Goal: Task Accomplishment & Management: Use online tool/utility

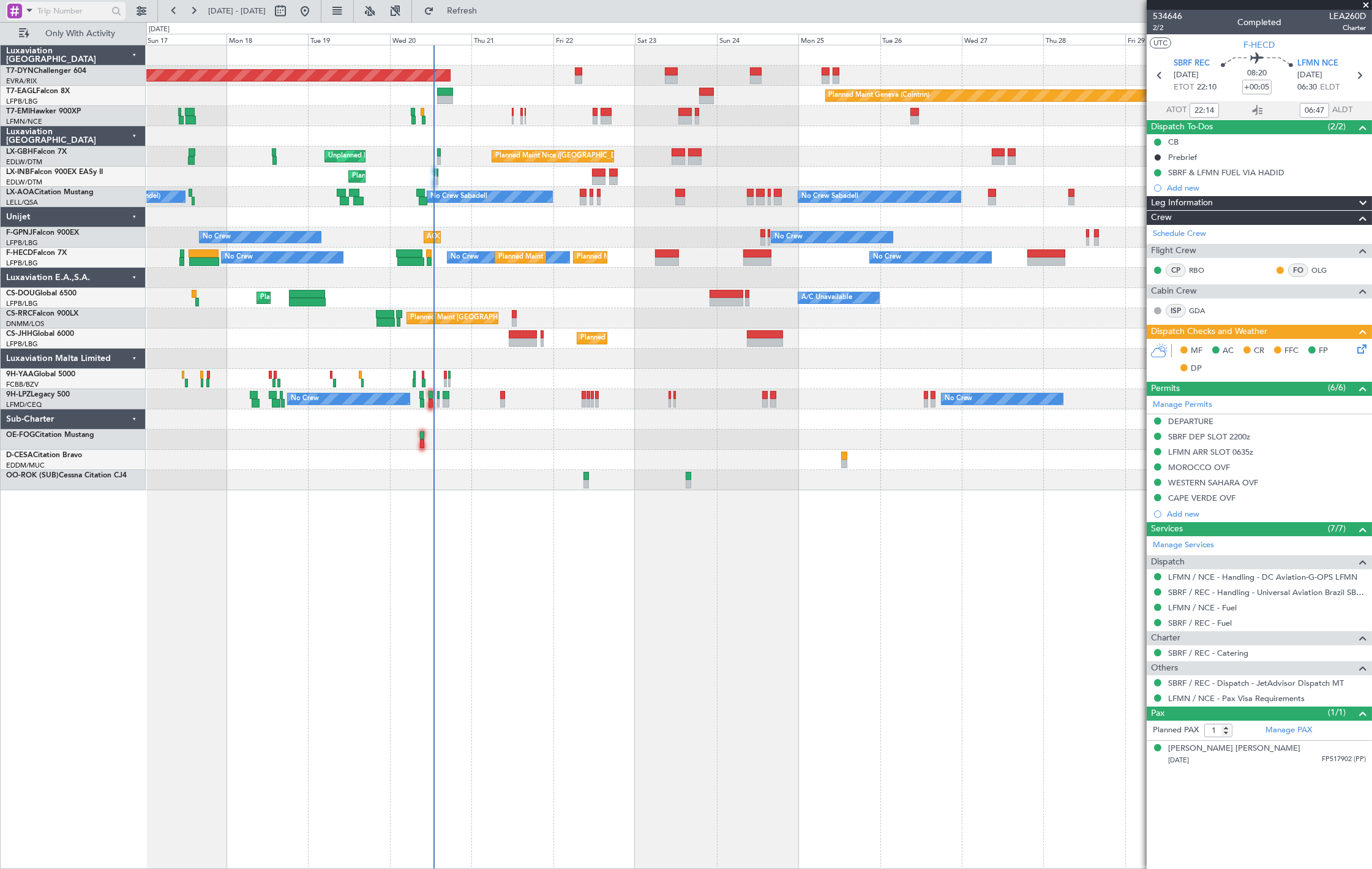
click at [40, 11] on input "text" at bounding box center [73, 11] width 71 height 19
paste input "533111"
type input "533111"
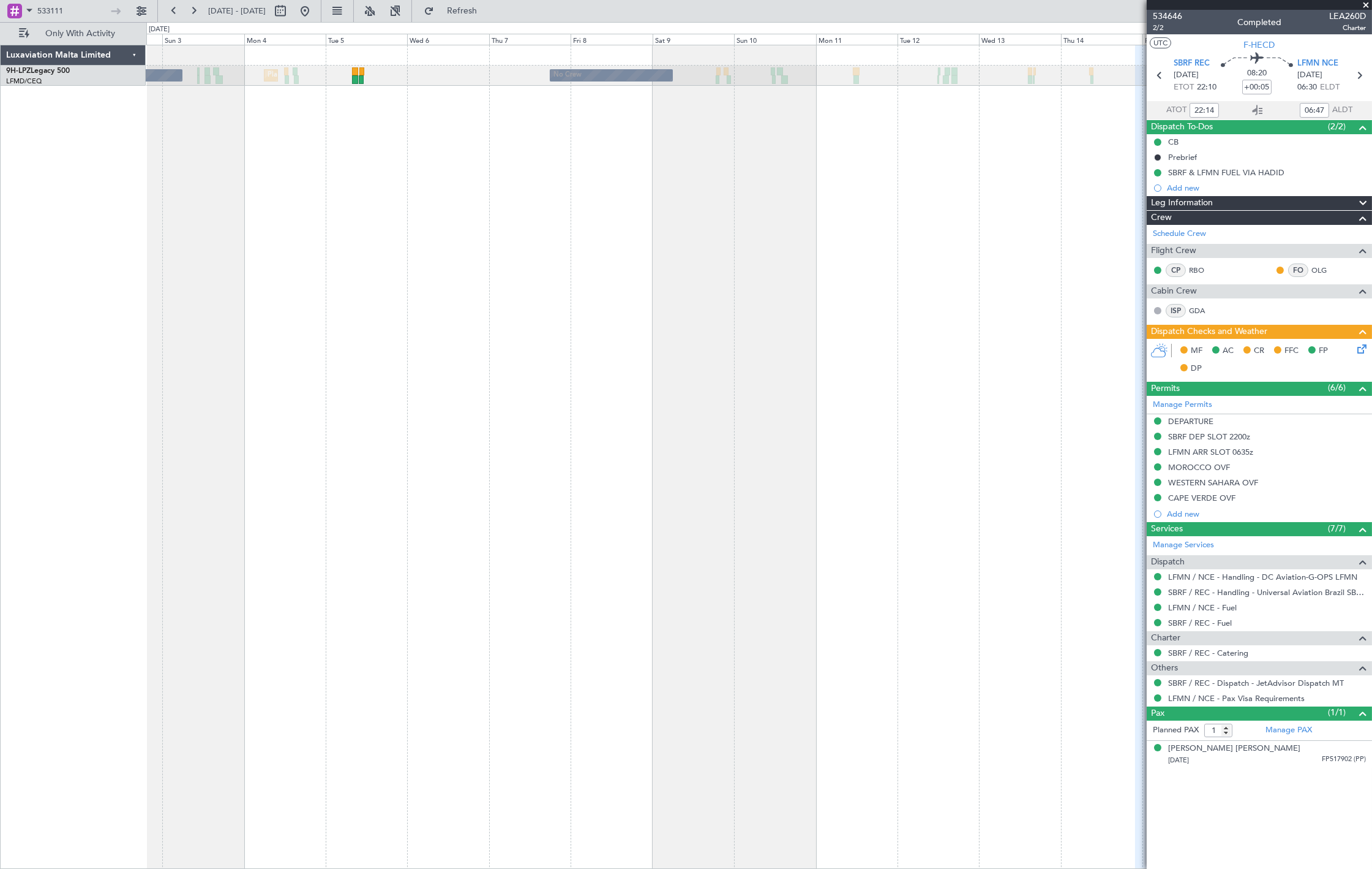
click at [358, 120] on div "No Crew No Crew [GEOGRAPHIC_DATA] ([GEOGRAPHIC_DATA]) No Crew No Crew" at bounding box center [759, 457] width 1226 height 824
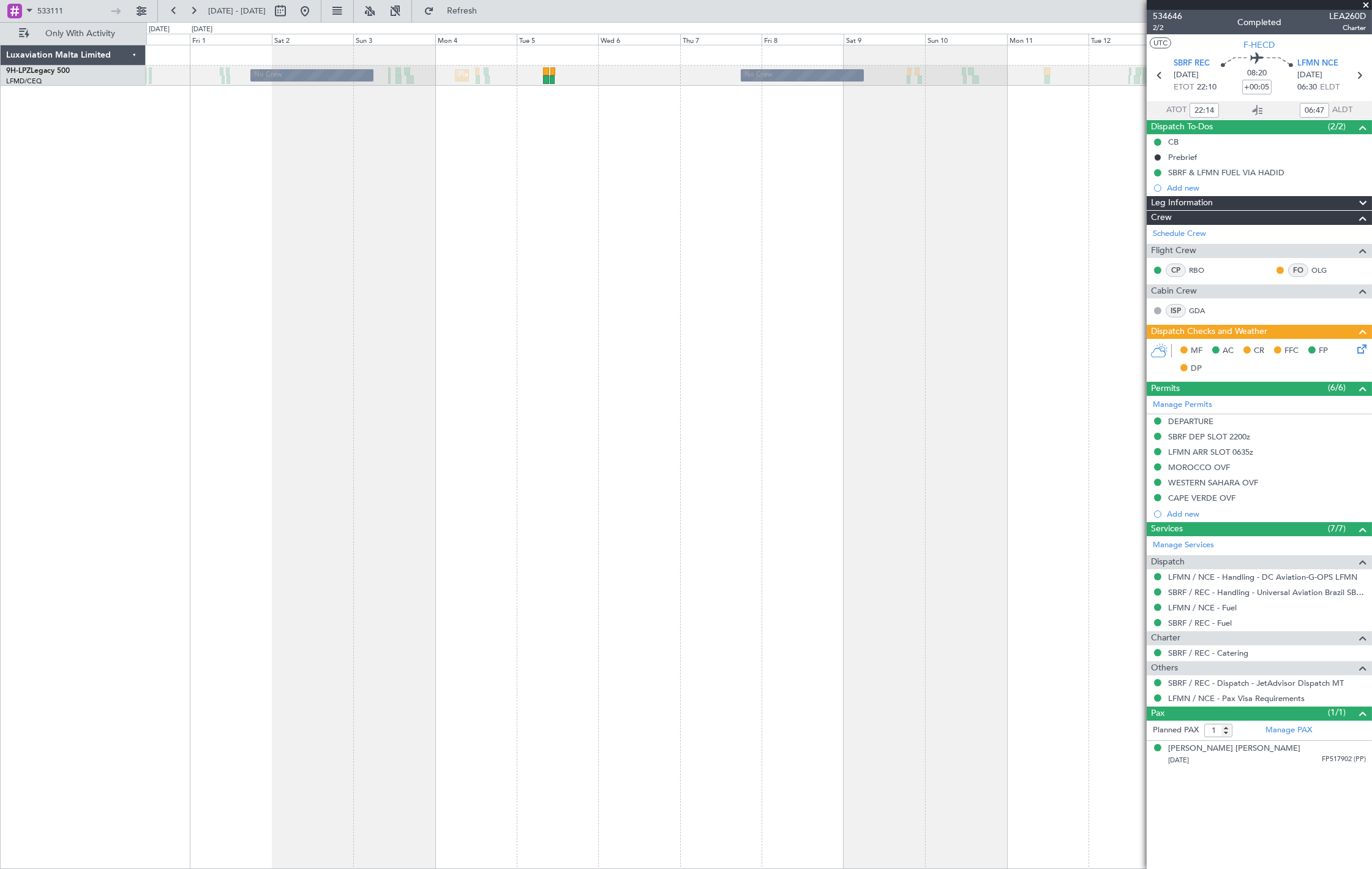
click at [539, 102] on div "No Crew [GEOGRAPHIC_DATA] ([GEOGRAPHIC_DATA]) No Crew No Crew No Crew" at bounding box center [759, 457] width 1226 height 824
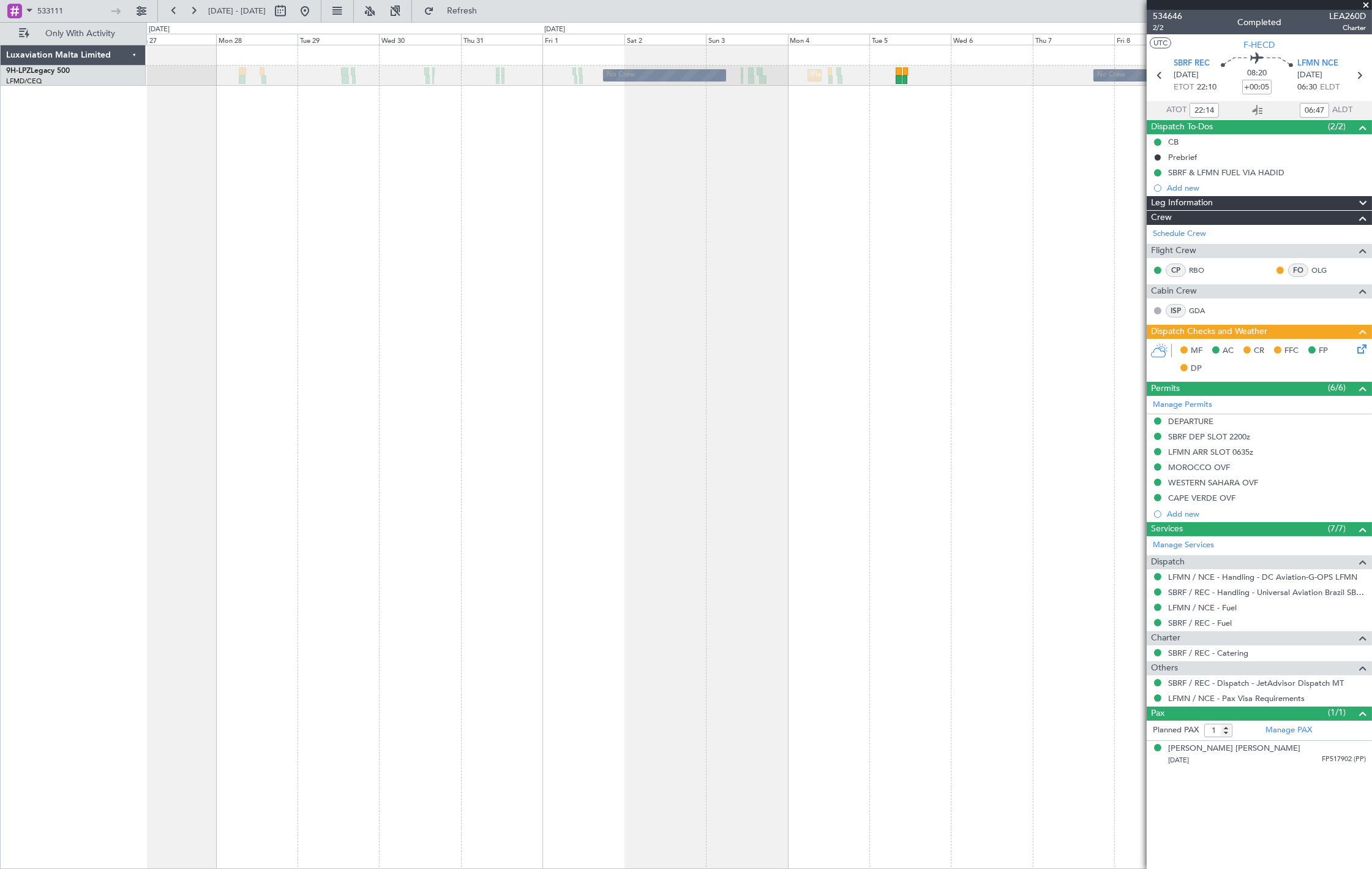
click at [910, 118] on div "No Crew [GEOGRAPHIC_DATA] ([GEOGRAPHIC_DATA]) No Crew" at bounding box center [759, 457] width 1226 height 824
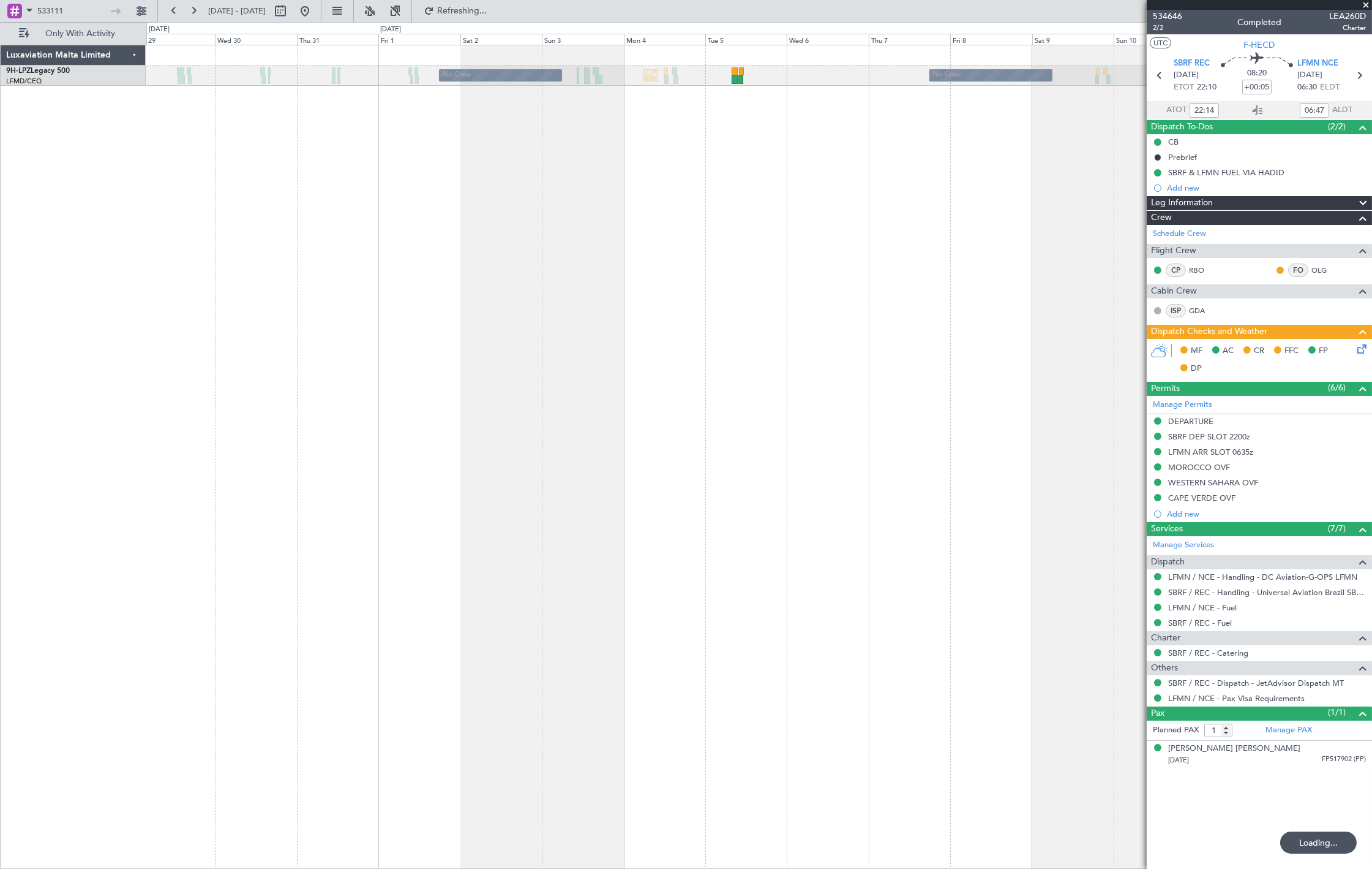
click at [970, 242] on div "Planned Maint Nice ([GEOGRAPHIC_DATA]) No Crew No Crew No Crew" at bounding box center [759, 457] width 1226 height 824
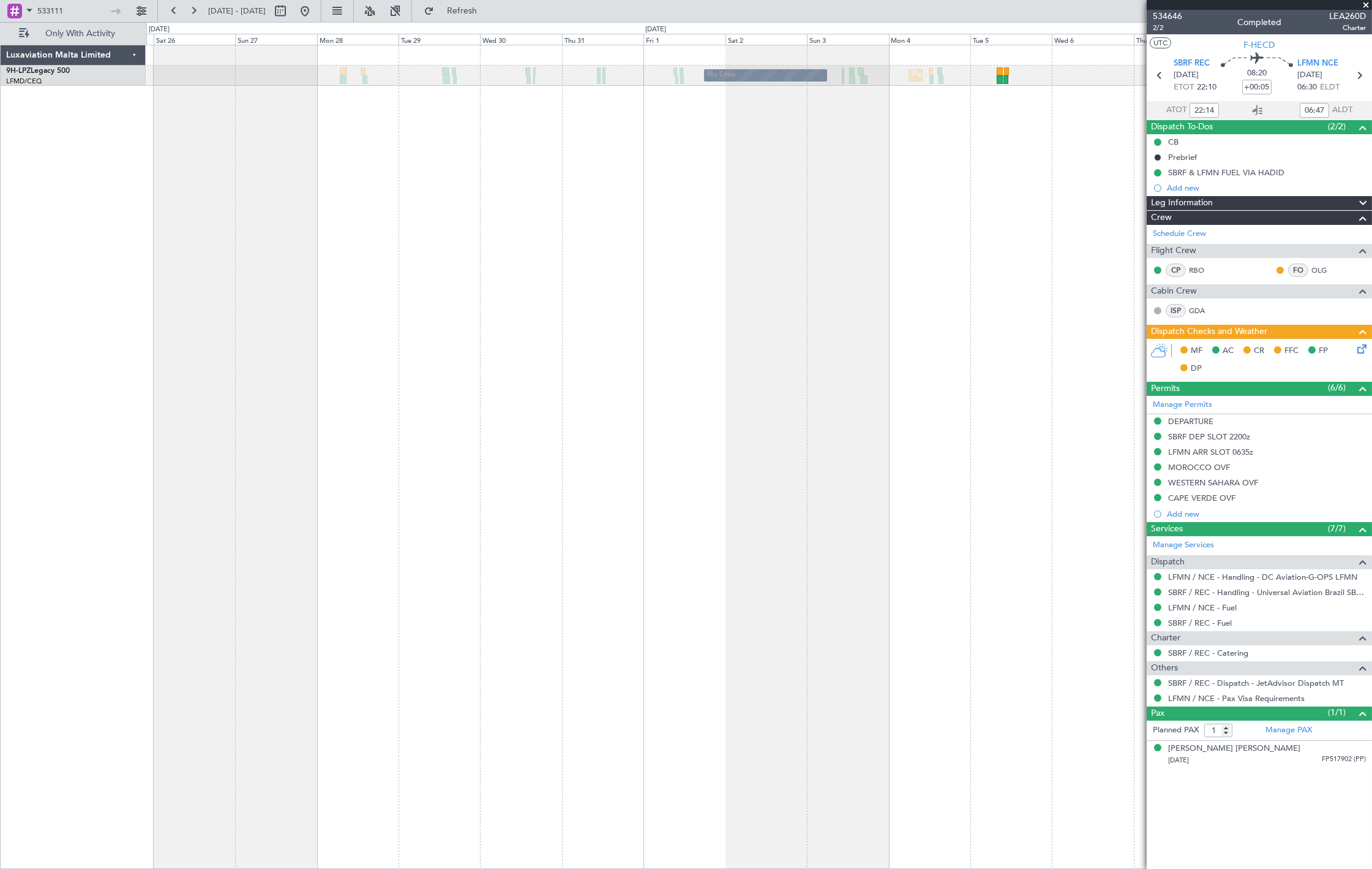
click at [1283, 231] on fb-app "533111 [DATE] - [DATE] Refresh Quick Links Only With Activity [GEOGRAPHIC_DATA]…" at bounding box center [686, 439] width 1372 height 860
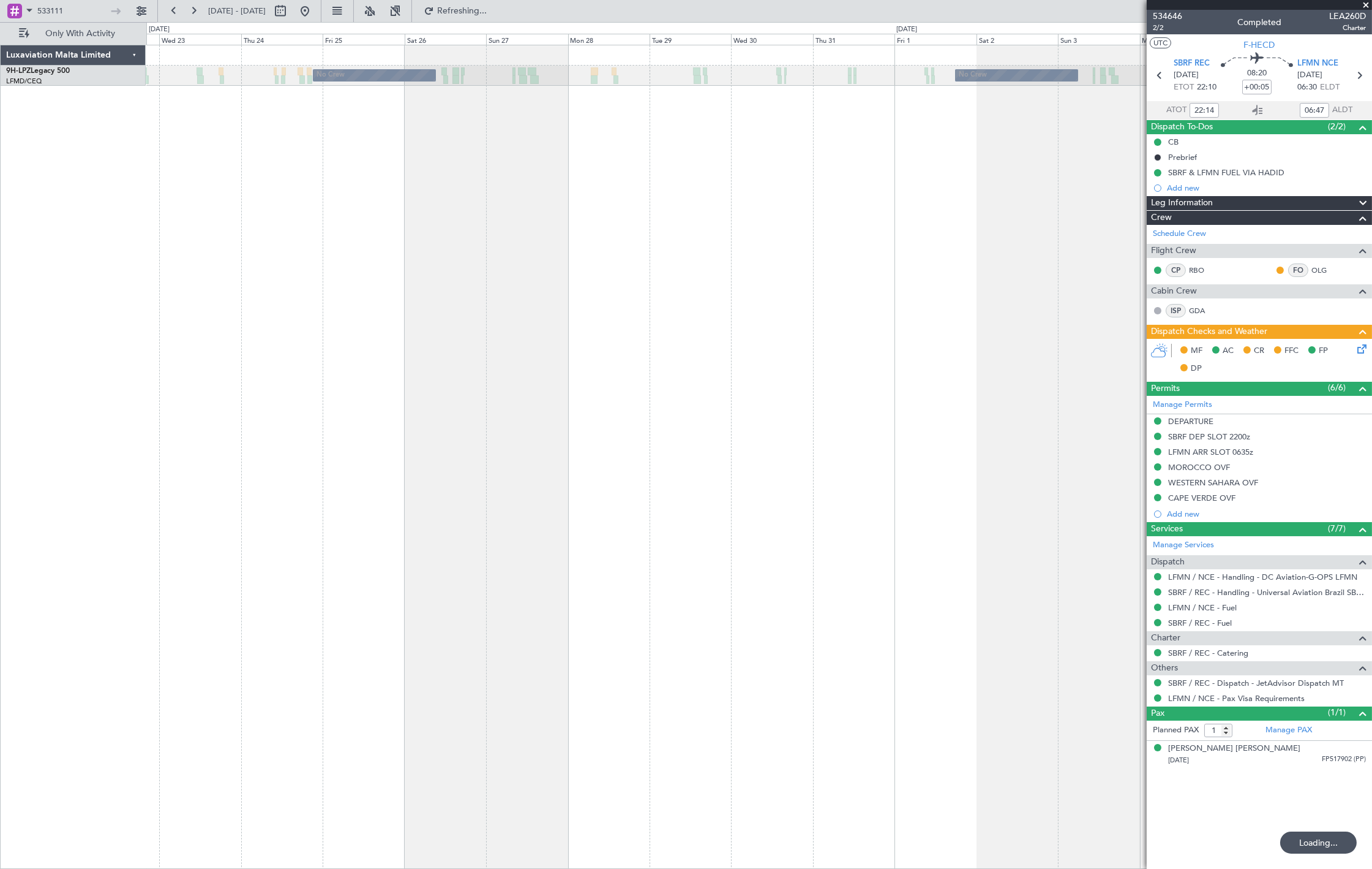
drag, startPoint x: 68, startPoint y: 10, endPoint x: -71, endPoint y: 16, distance: 139.1
click at [0, 16] on html "533111 [DATE] - [DATE] Refreshing... Quick Links Only With Activity [GEOGRAPHIC…" at bounding box center [686, 434] width 1372 height 869
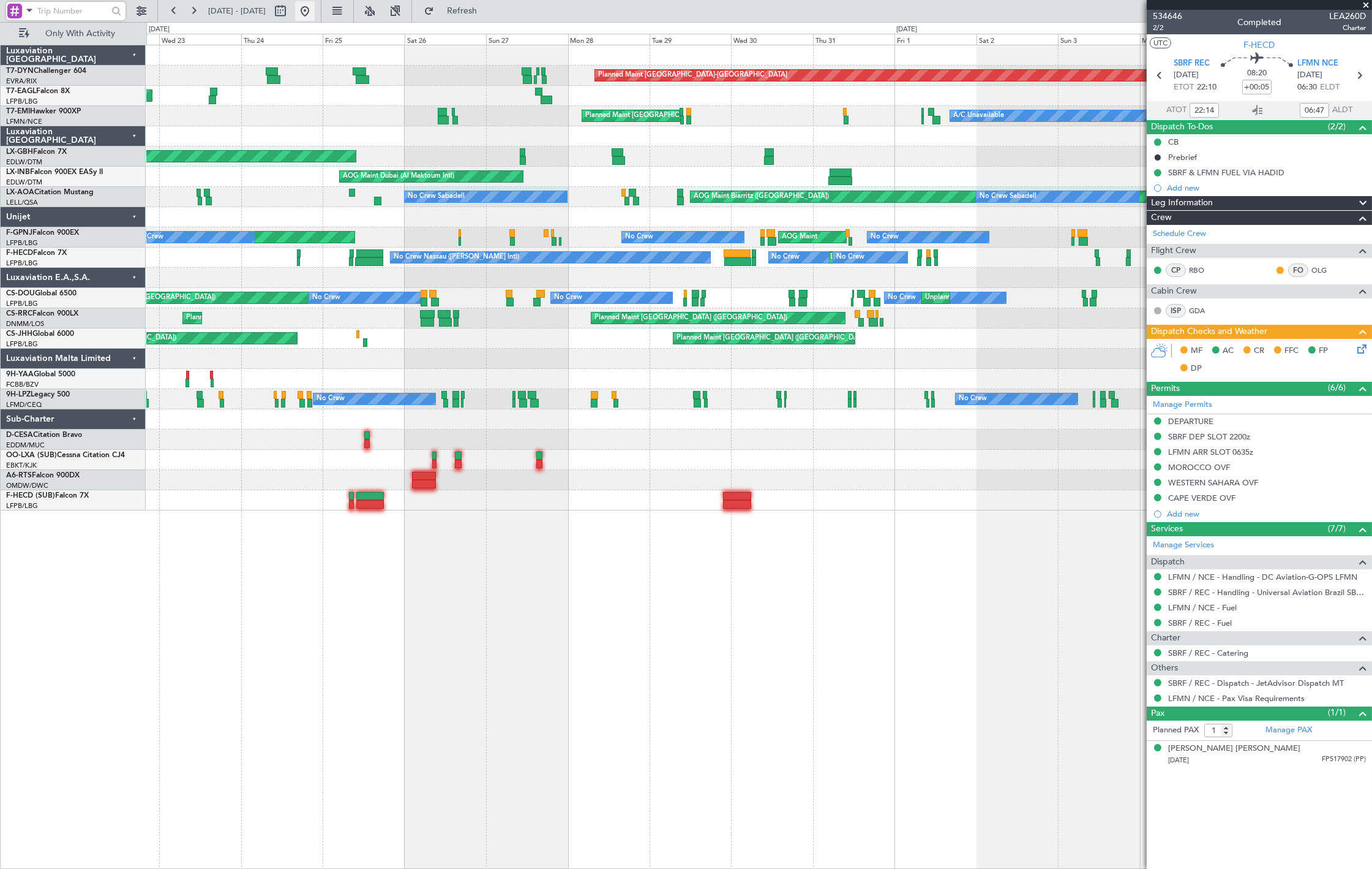
click at [315, 9] on button at bounding box center [305, 11] width 20 height 20
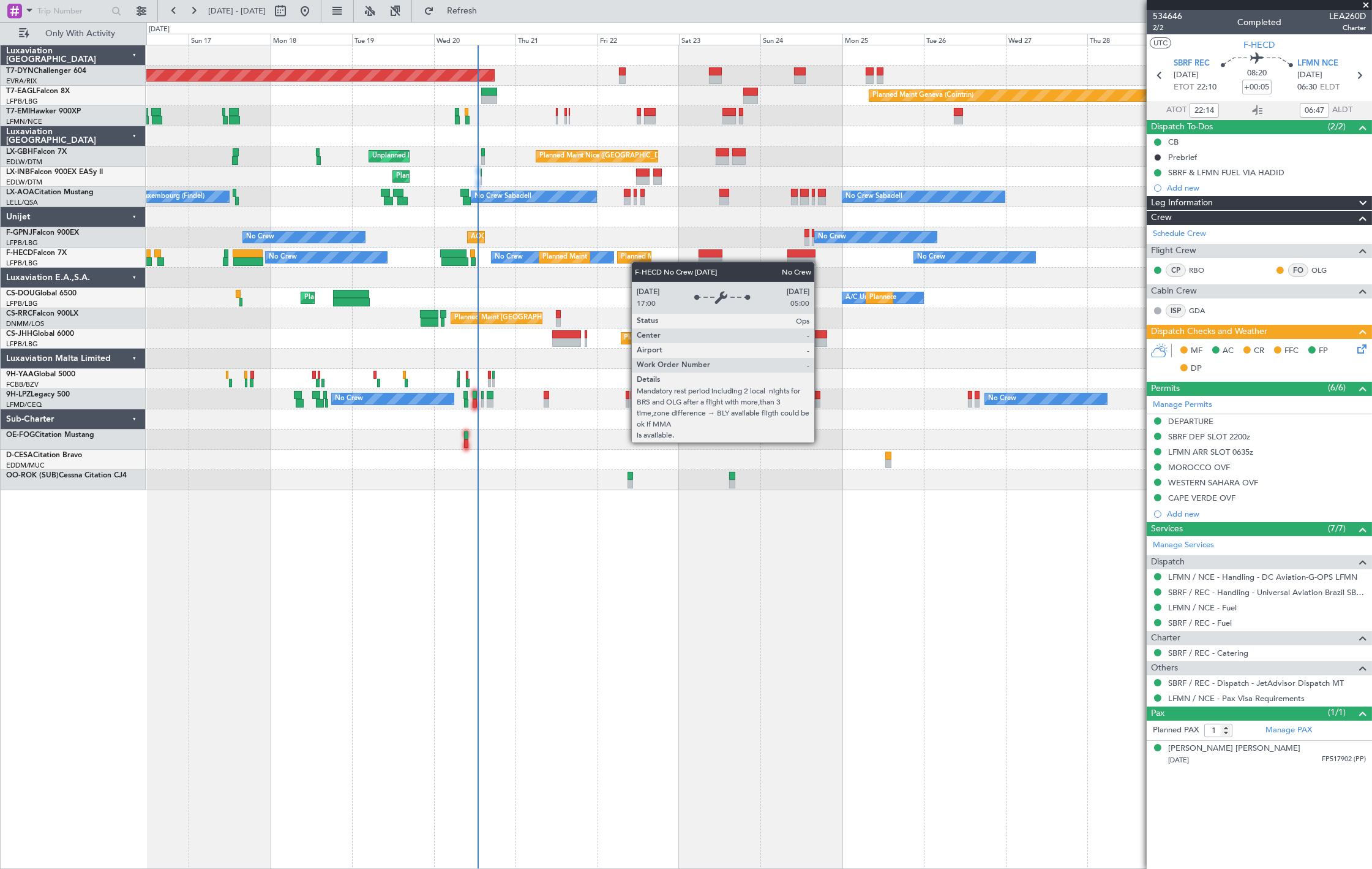
click at [533, 282] on div "Planned Maint [GEOGRAPHIC_DATA]-[GEOGRAPHIC_DATA] Planned Maint Geneva ([GEOGRA…" at bounding box center [759, 267] width 1225 height 445
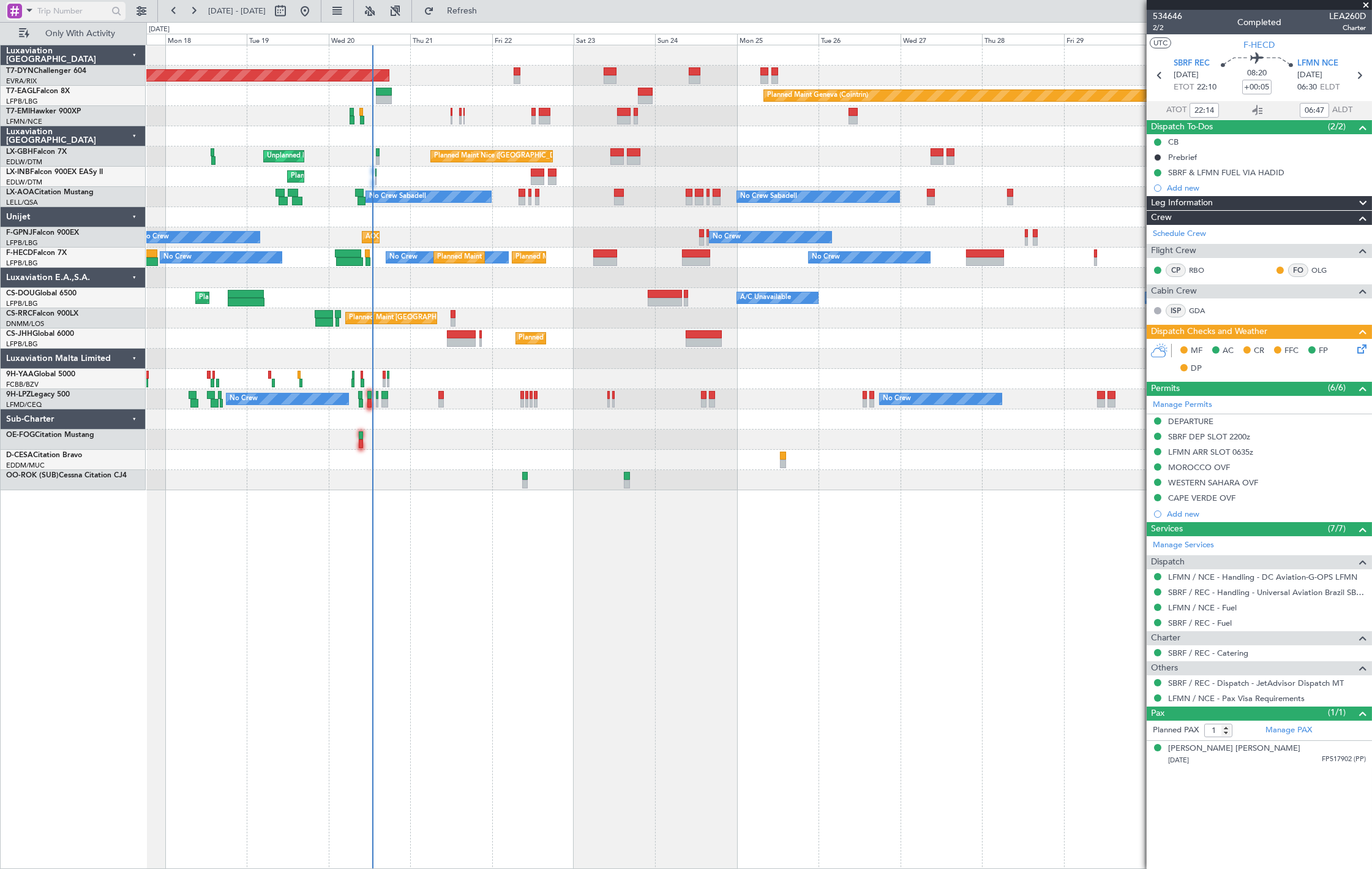
click at [29, 15] on span at bounding box center [30, 10] width 15 height 16
click at [392, 422] on div at bounding box center [686, 434] width 1372 height 869
click at [87, 7] on input "text" at bounding box center [73, 11] width 71 height 19
paste input "533111"
click at [72, 8] on input "533111" at bounding box center [73, 11] width 71 height 19
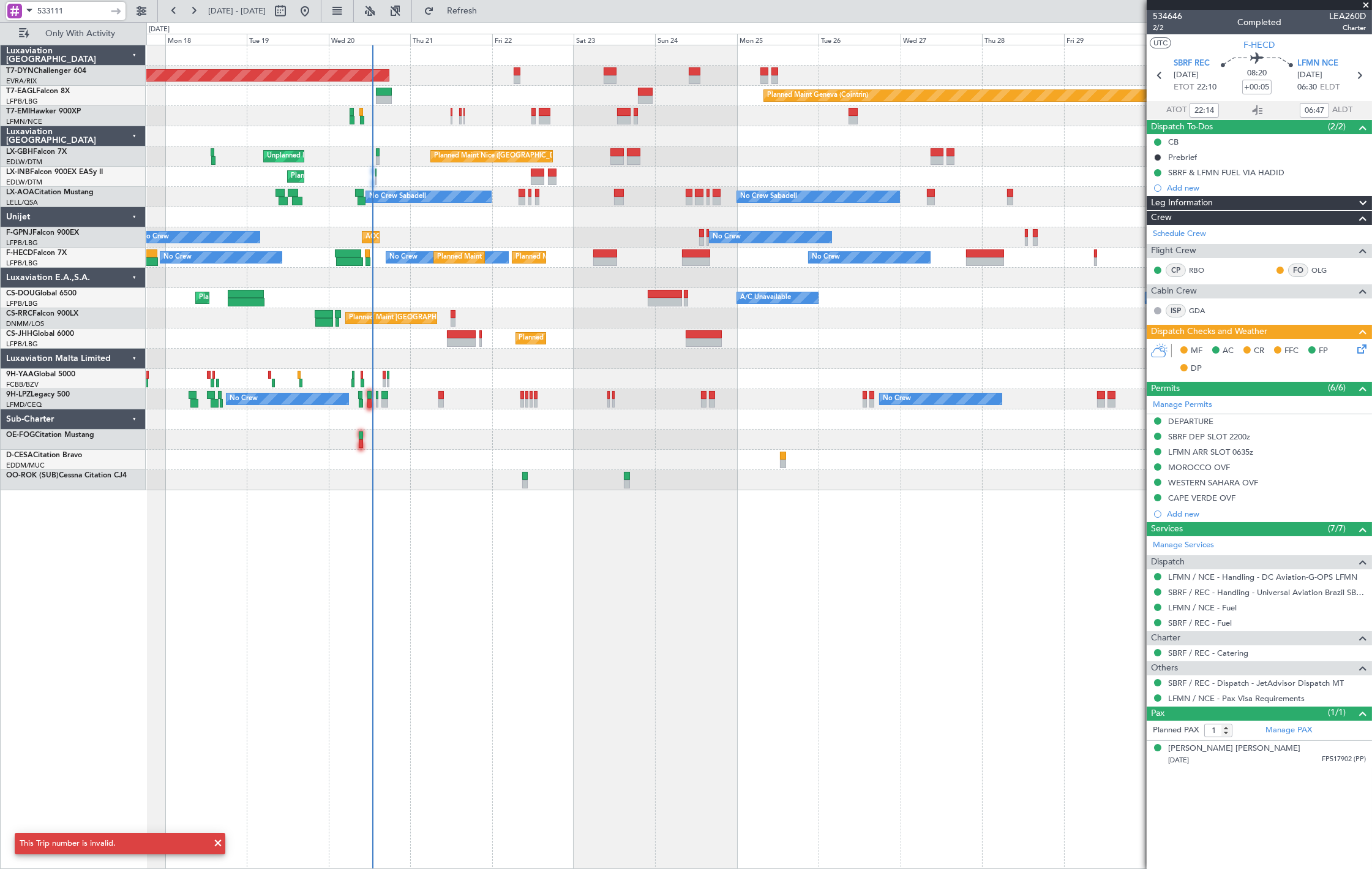
type input "533111"
drag, startPoint x: 82, startPoint y: 14, endPoint x: 74, endPoint y: 9, distance: 9.4
click at [78, 12] on input "533111" at bounding box center [73, 11] width 71 height 19
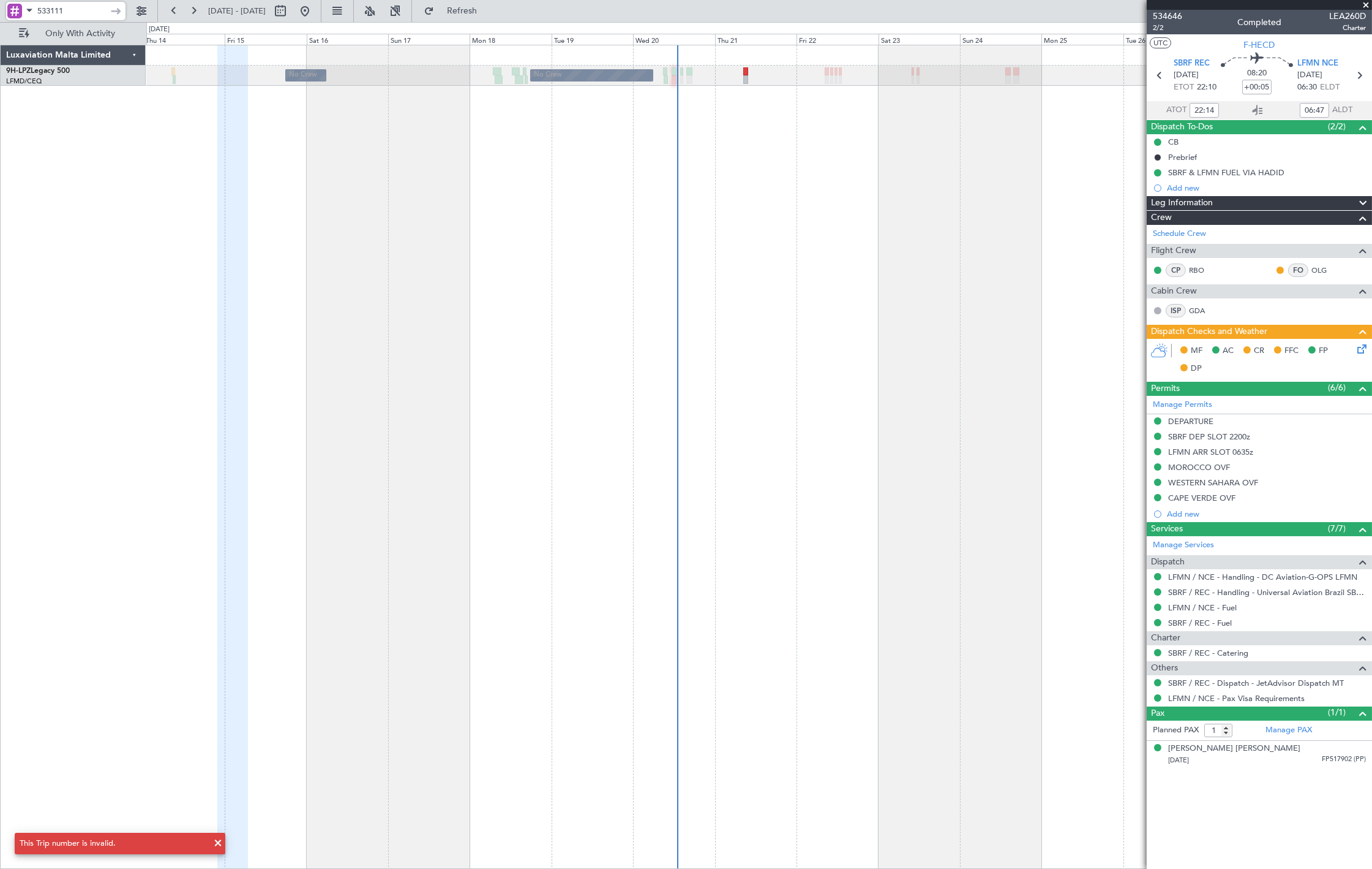
drag, startPoint x: 74, startPoint y: 9, endPoint x: -20, endPoint y: 12, distance: 94.0
click at [0, 12] on html "533111 [DATE] - [DATE] Refresh Quick Links Only With Activity No Crew No Crew N…" at bounding box center [686, 434] width 1372 height 869
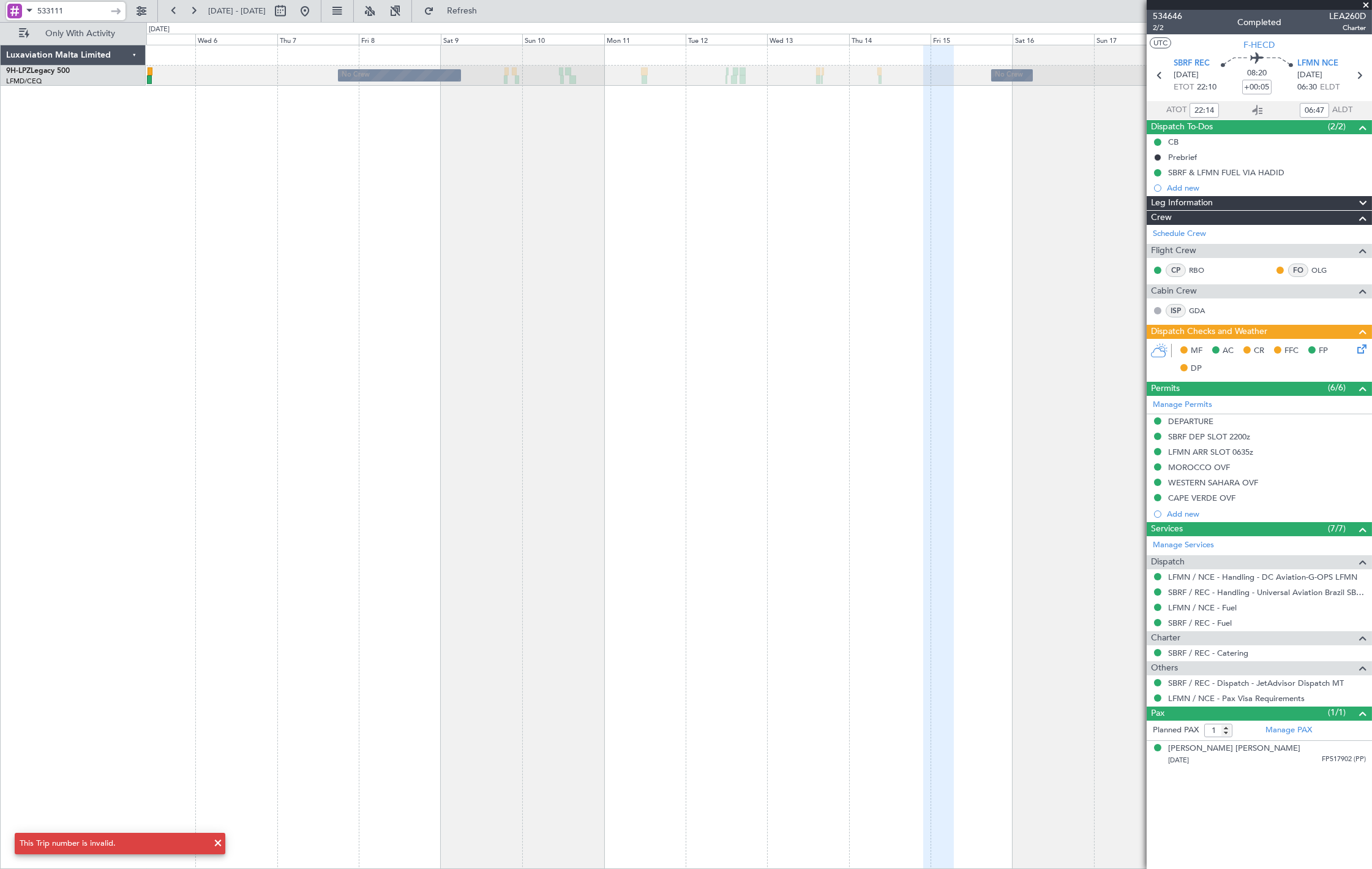
click at [0, 199] on html "533111 [DATE] - [DATE] Refresh Quick Links Only With Activity No Crew No Crew N…" at bounding box center [686, 434] width 1372 height 869
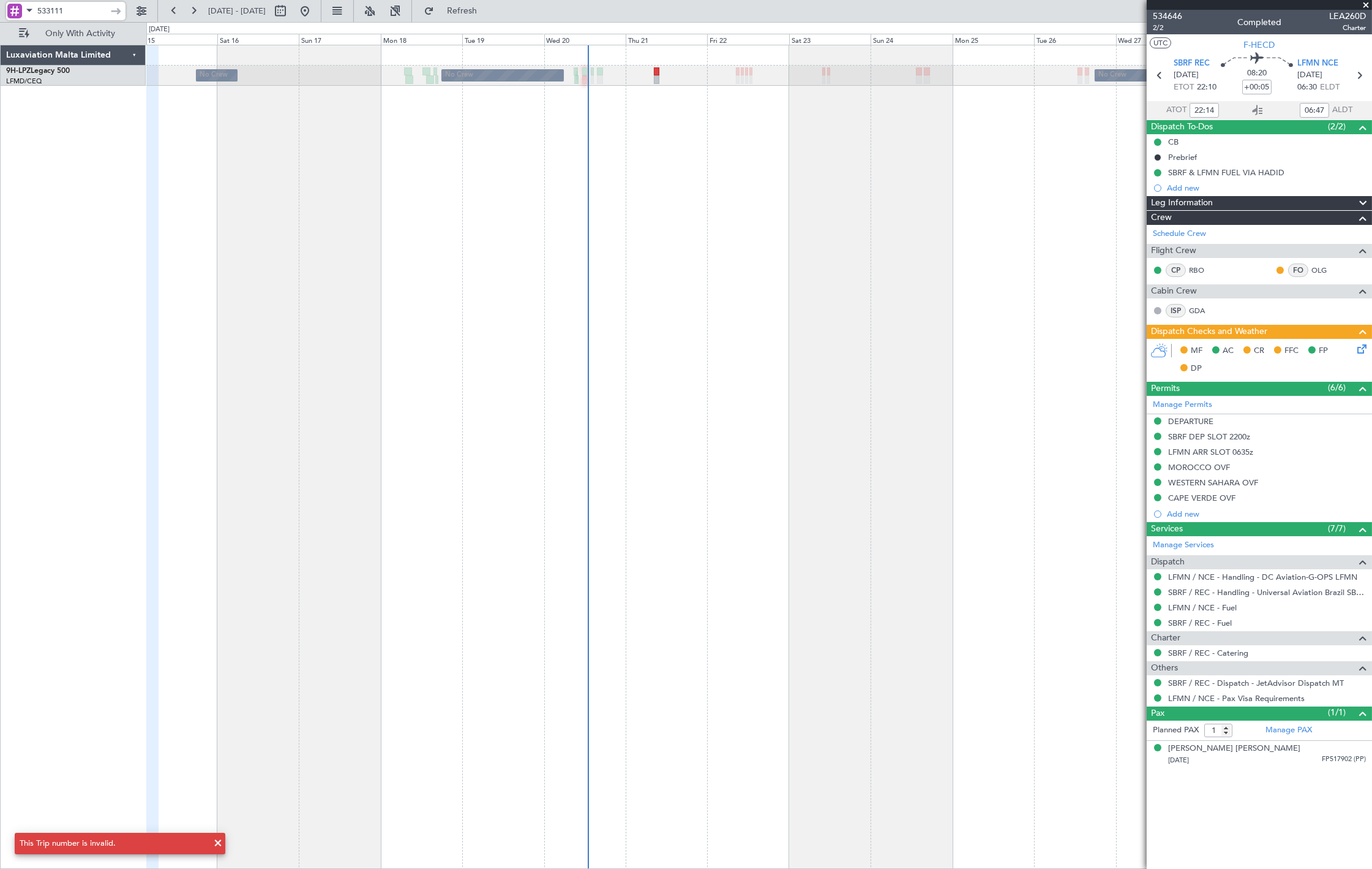
click at [132, 200] on div "No Crew No Crew No Crew Luxaviation Malta Limited 9H-LPZ Legacy 500 LFMD/CEQ Ca…" at bounding box center [686, 445] width 1372 height 847
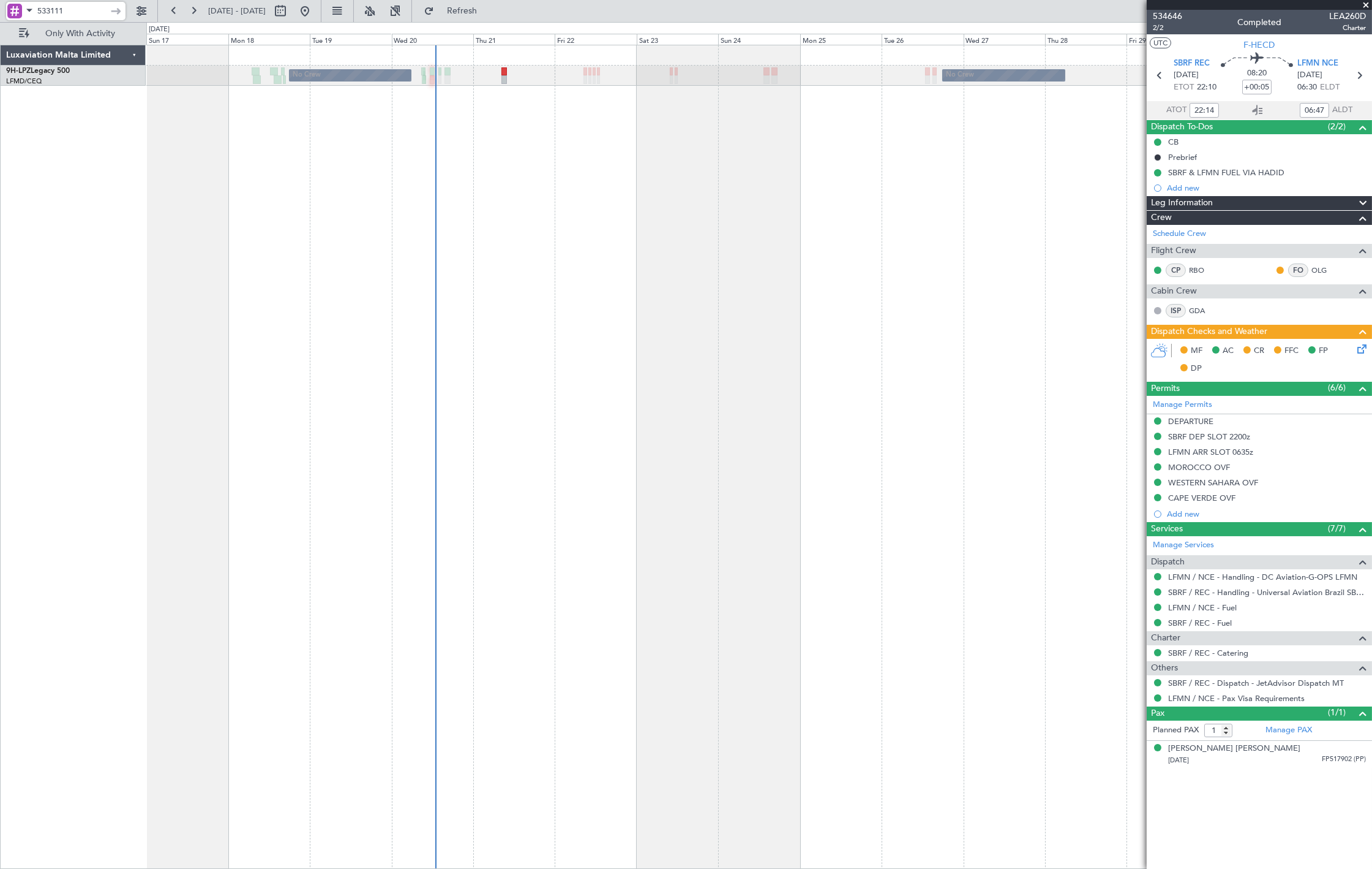
click at [71, 8] on input "533111" at bounding box center [73, 11] width 71 height 19
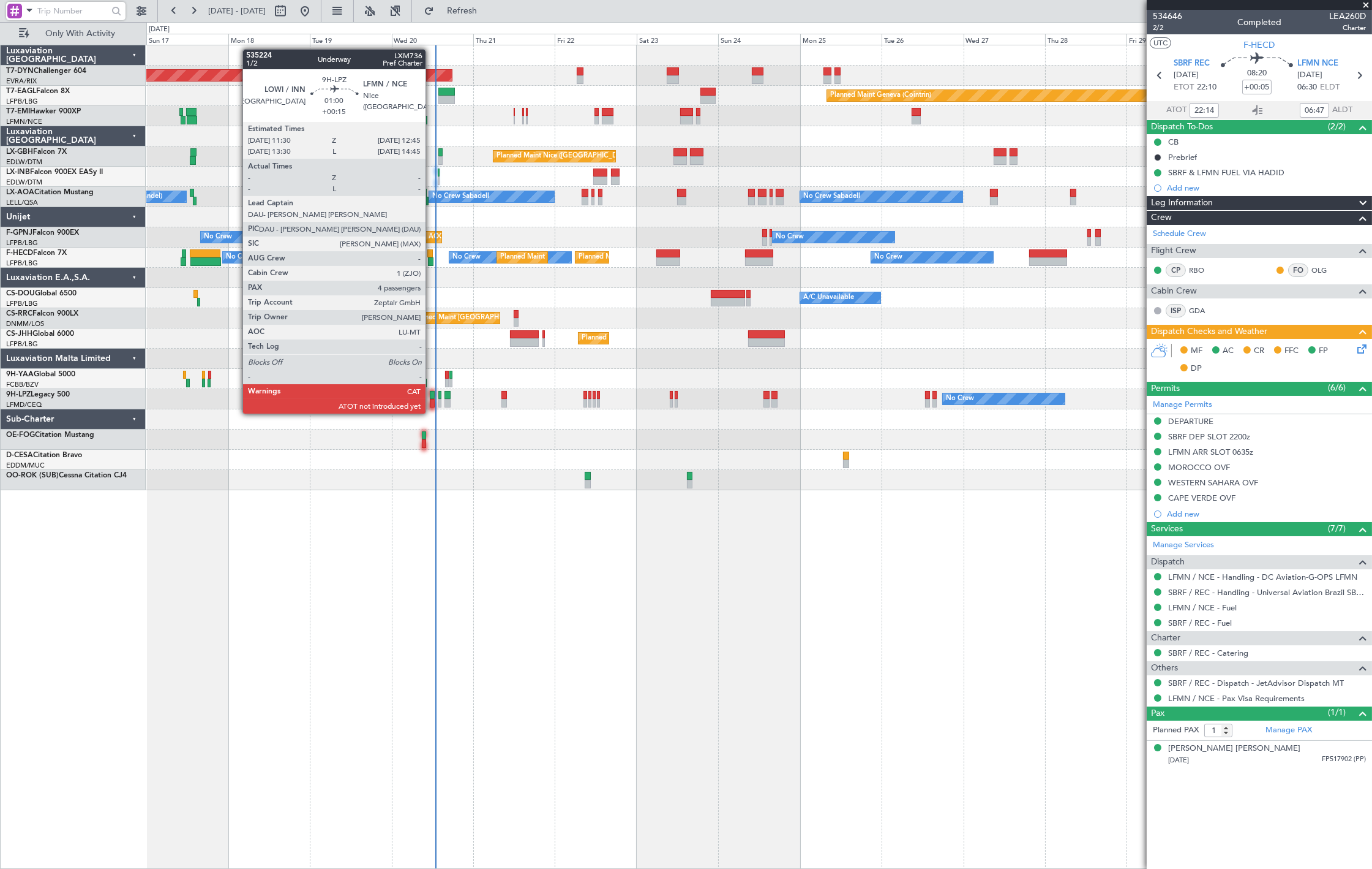
click at [432, 401] on div at bounding box center [432, 403] width 4 height 9
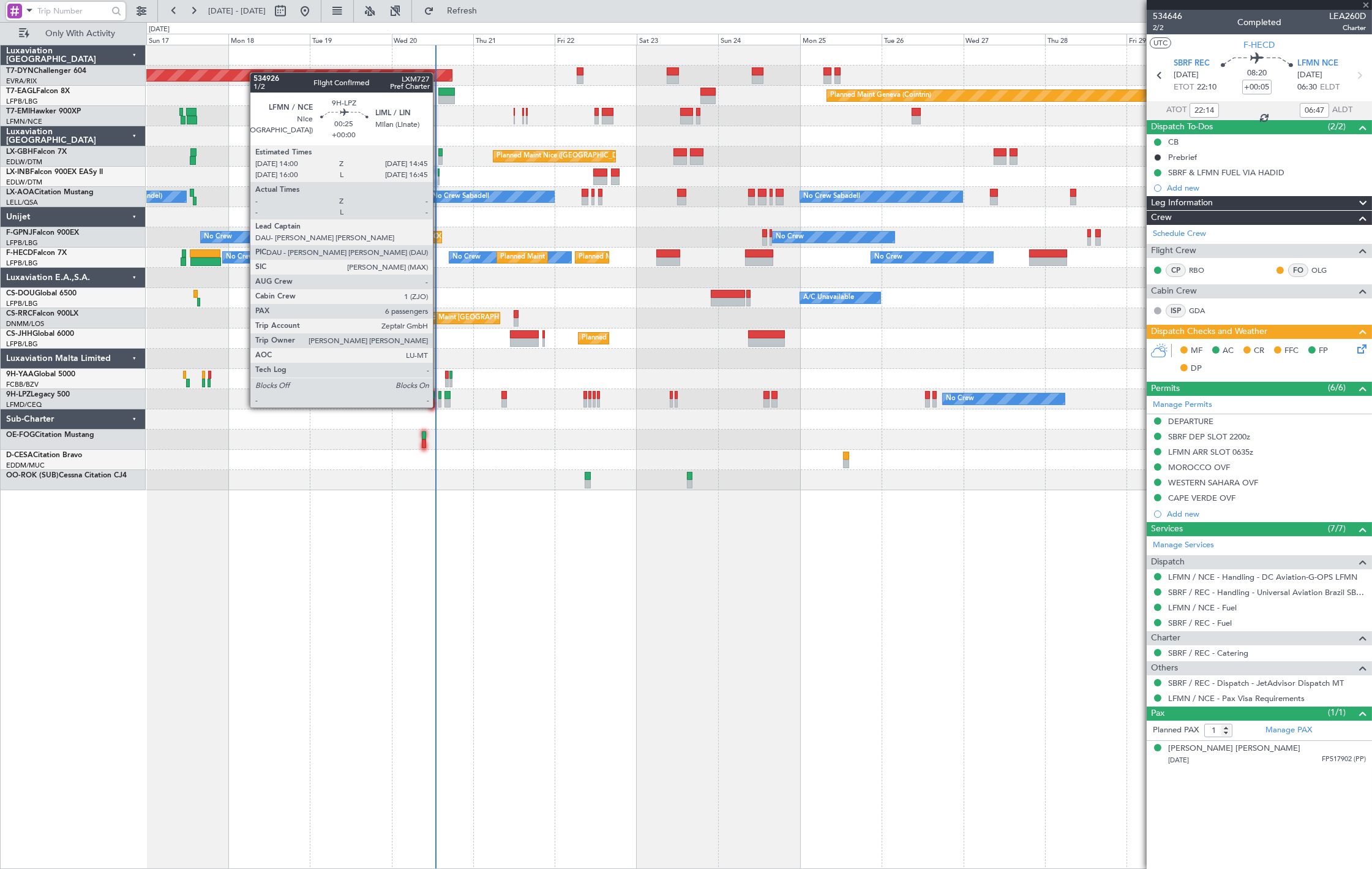
type input "+00:15"
type input "4"
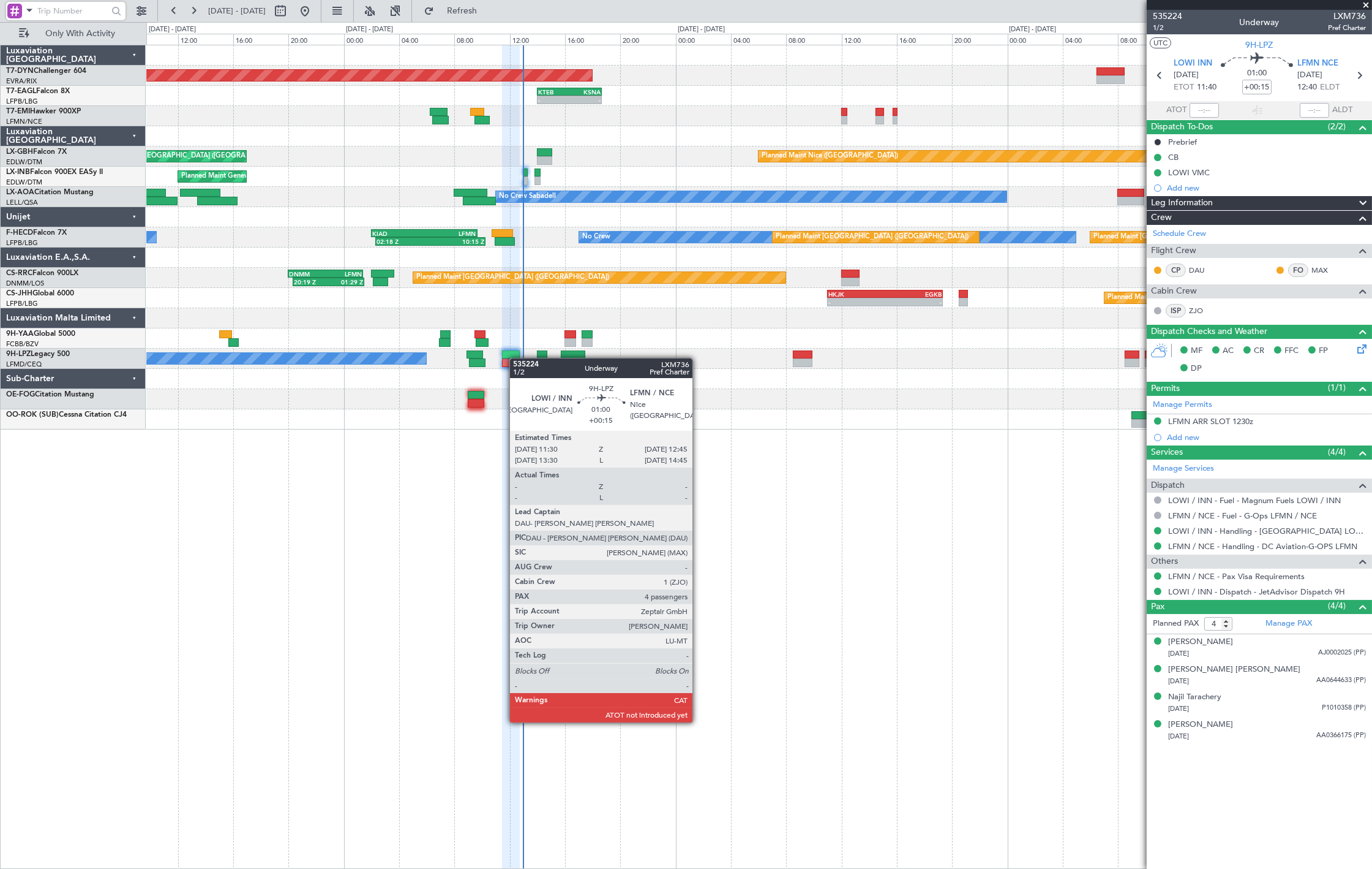
click at [516, 359] on div "No Crew" at bounding box center [759, 359] width 1225 height 20
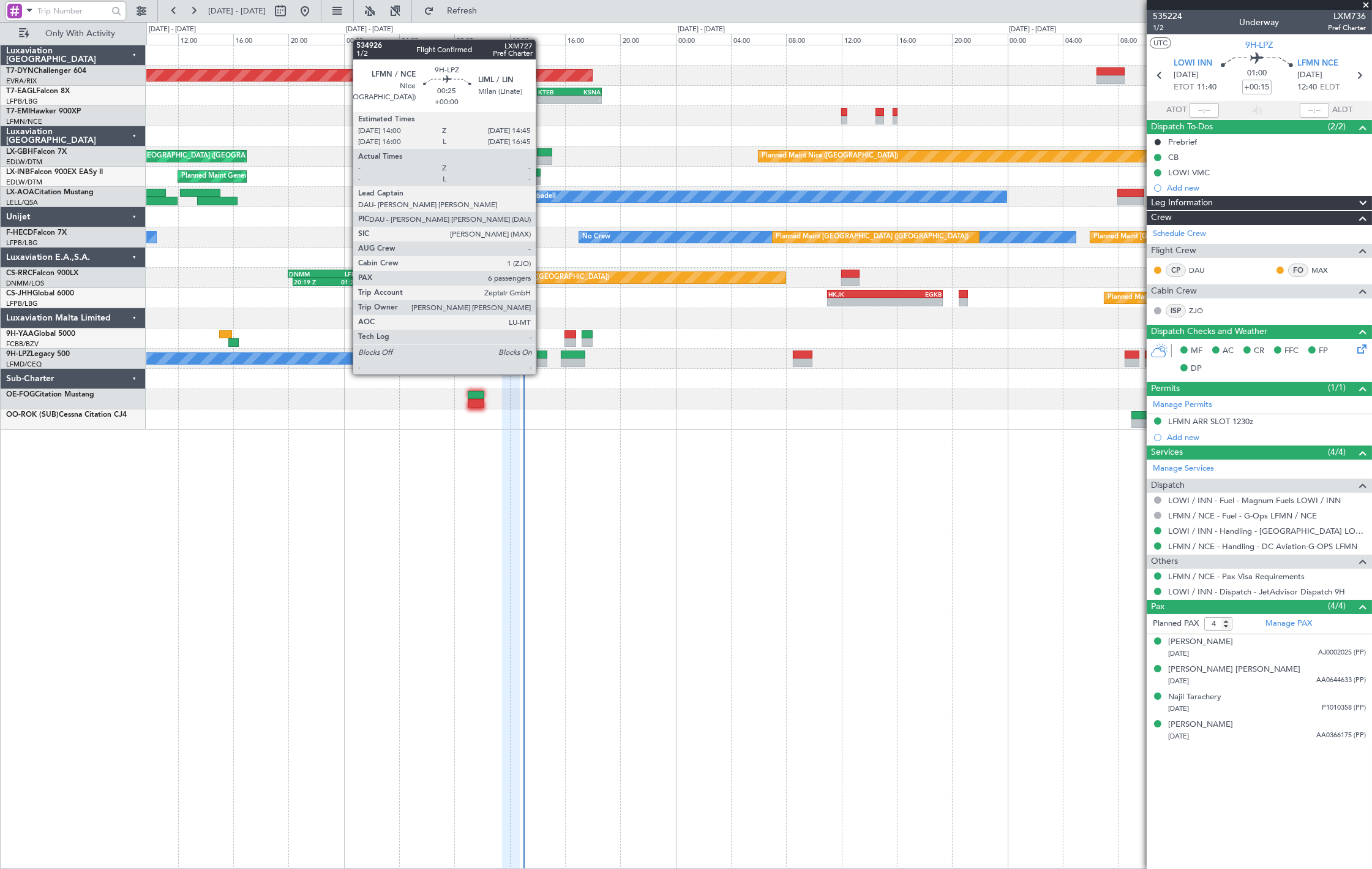
click at [542, 362] on div at bounding box center [542, 363] width 11 height 9
type input "6"
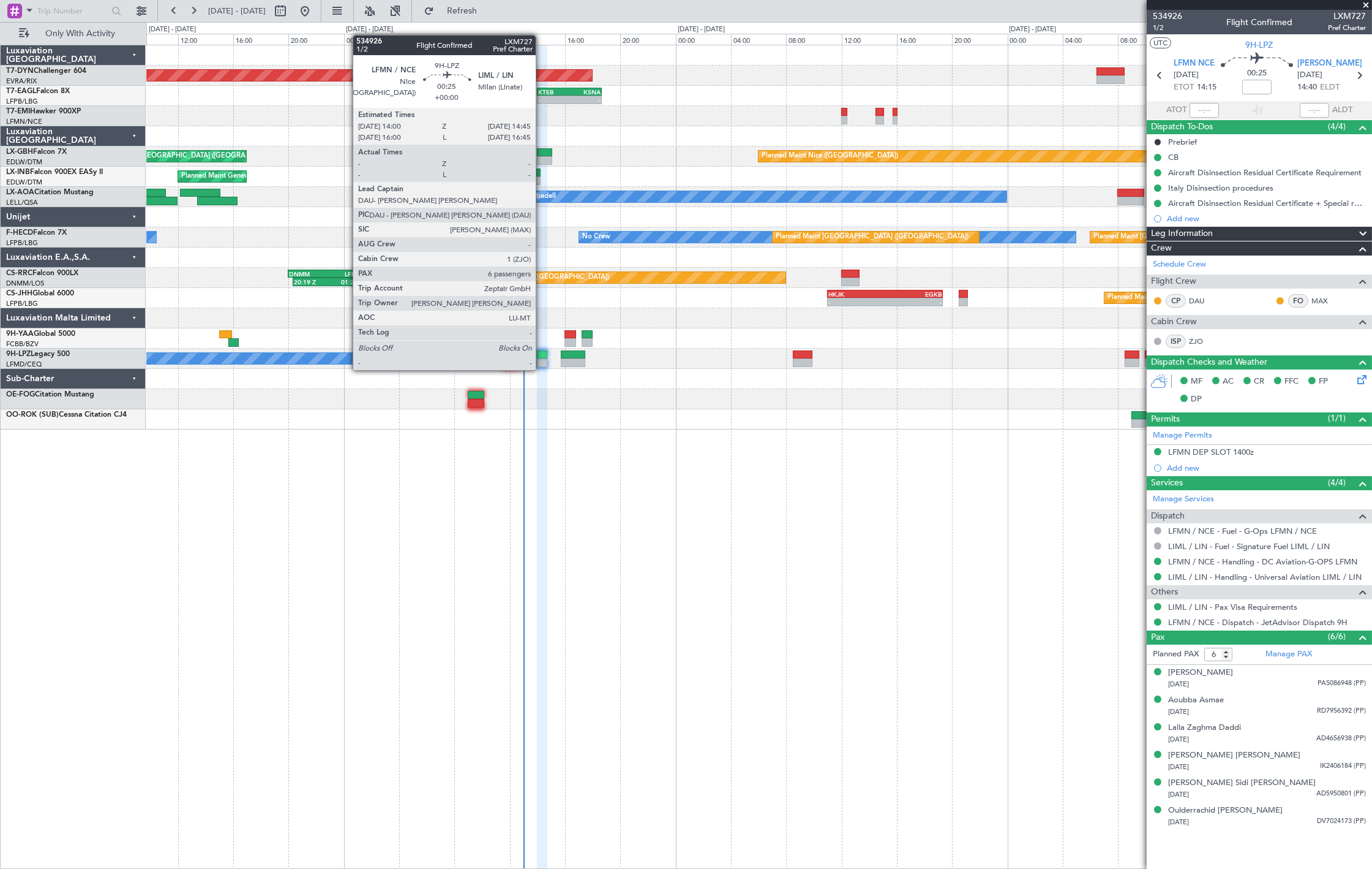
click at [542, 358] on div at bounding box center [542, 355] width 11 height 9
click at [544, 356] on div at bounding box center [542, 355] width 11 height 9
